Goal: Task Accomplishment & Management: Manage account settings

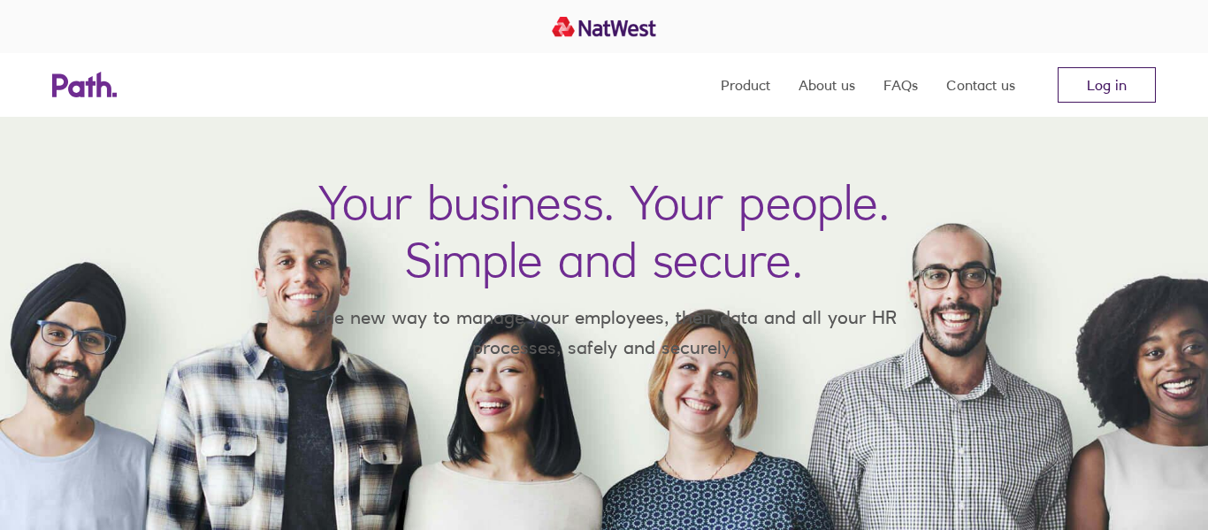
click at [1111, 94] on link "Log in" at bounding box center [1106, 84] width 98 height 35
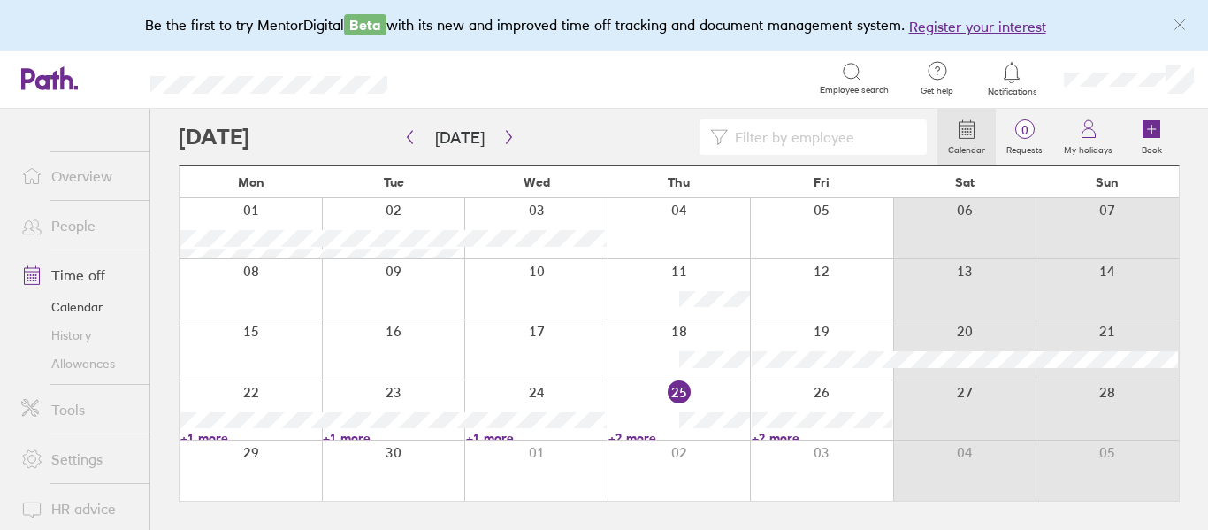
click at [73, 230] on link "People" at bounding box center [78, 225] width 142 height 35
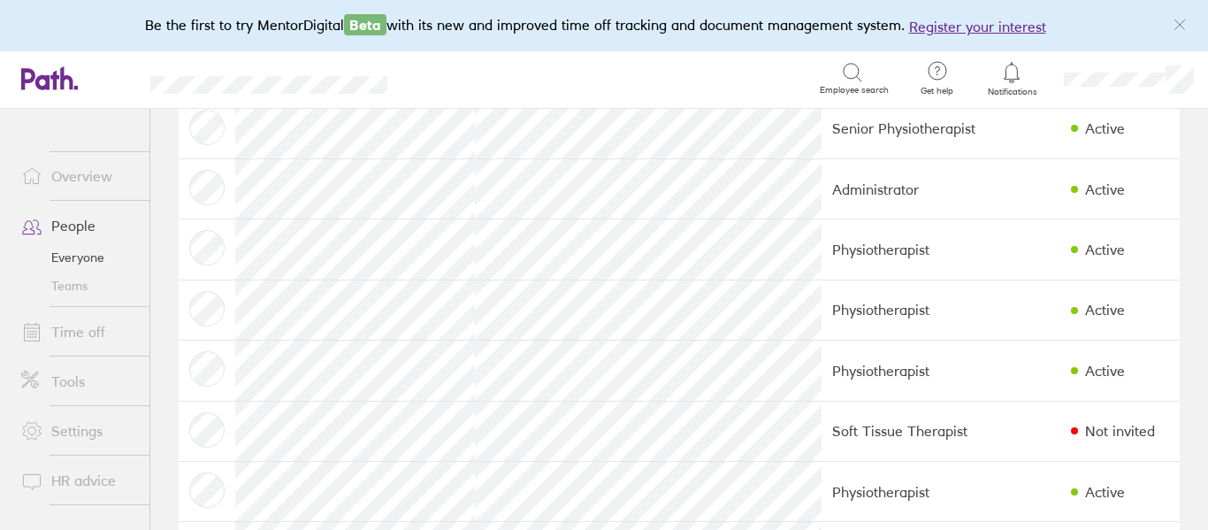
scroll to position [222, 0]
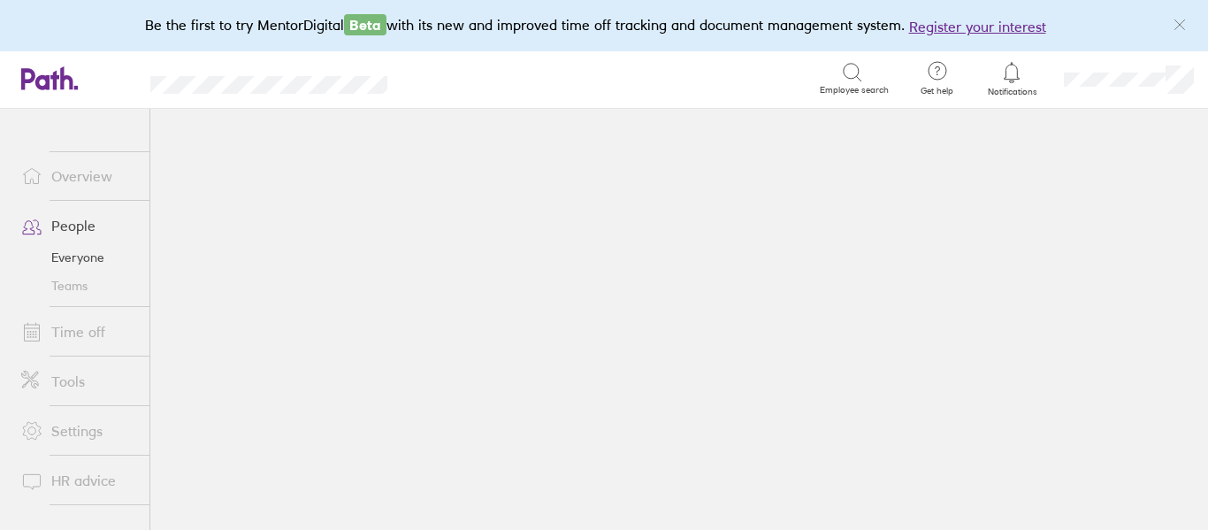
click at [62, 230] on link "People" at bounding box center [78, 225] width 142 height 35
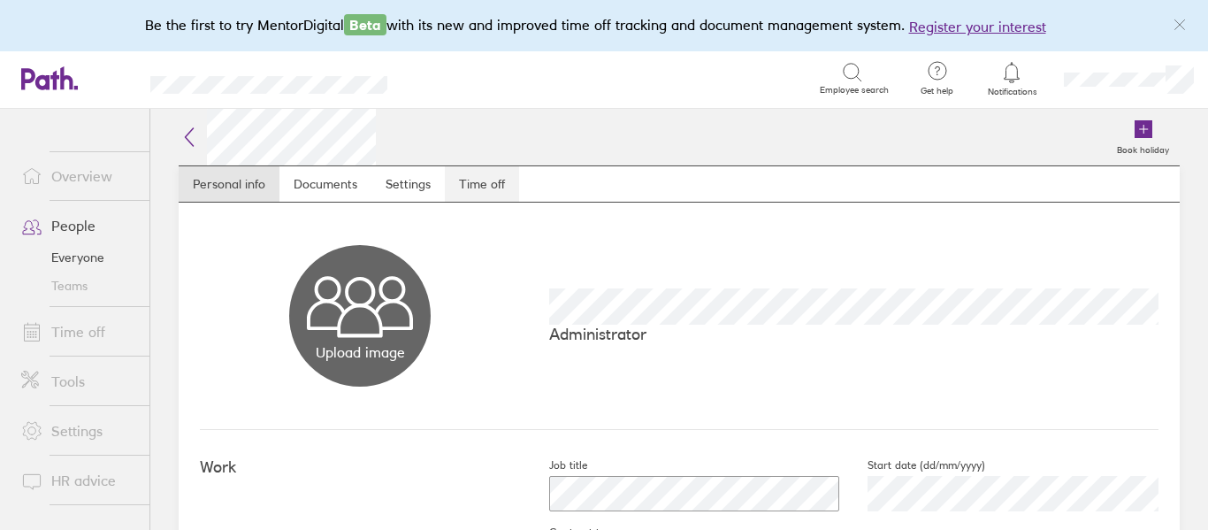
click at [481, 182] on link "Time off" at bounding box center [482, 183] width 74 height 35
